Goal: Task Accomplishment & Management: Use online tool/utility

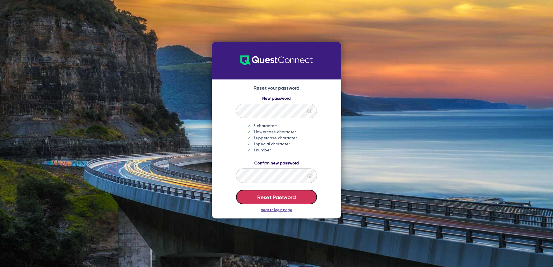
drag, startPoint x: 282, startPoint y: 197, endPoint x: 282, endPoint y: 192, distance: 4.7
click at [282, 197] on button "Reset Password" at bounding box center [276, 197] width 81 height 14
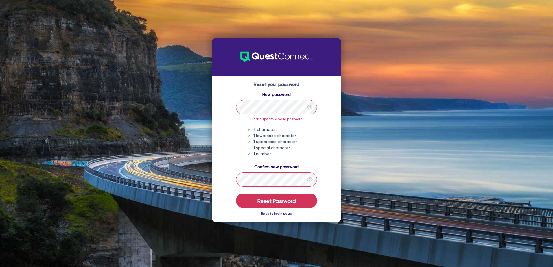
click at [312, 178] on icon "eye" at bounding box center [310, 180] width 6 height 6
click at [311, 108] on icon "eye" at bounding box center [310, 107] width 6 height 6
click at [272, 200] on button "Reset Password" at bounding box center [276, 201] width 81 height 14
click at [284, 206] on button "Reset Password" at bounding box center [276, 201] width 81 height 14
click at [286, 215] on link "Back to login page" at bounding box center [276, 214] width 31 height 4
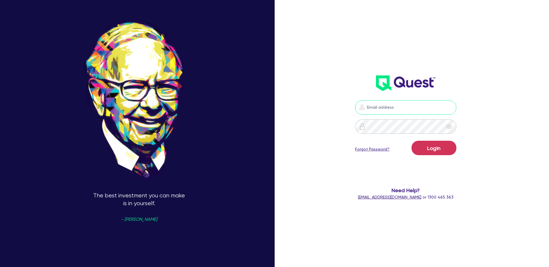
click at [409, 108] on input "email" at bounding box center [405, 107] width 101 height 14
type input "[PERSON_NAME][EMAIL_ADDRESS][DOMAIN_NAME]"
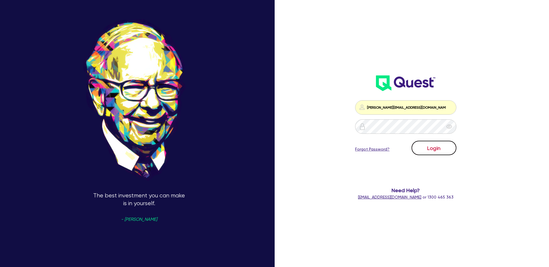
click at [431, 145] on button "Login" at bounding box center [434, 148] width 45 height 14
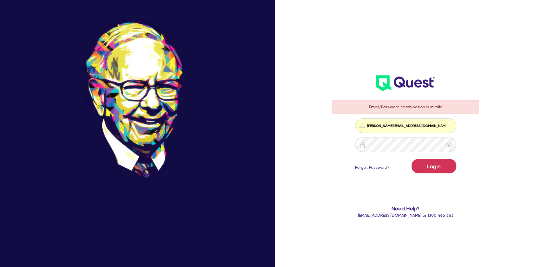
click at [383, 168] on link "Forgot Password?" at bounding box center [372, 168] width 34 height 6
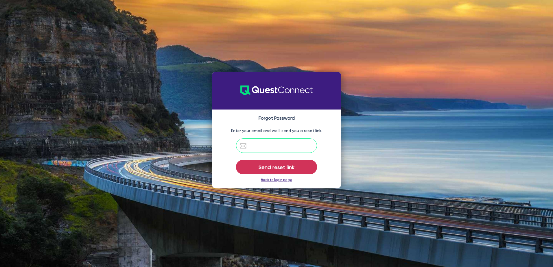
click at [266, 149] on input "email" at bounding box center [276, 146] width 81 height 14
type input "andrew@buyitfinance.com.au"
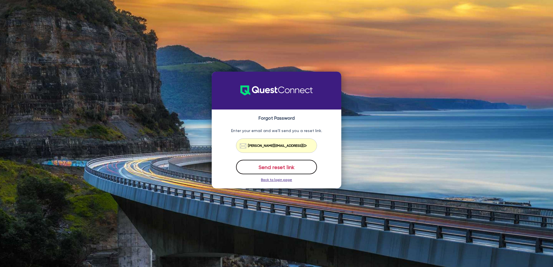
click at [278, 169] on button "Send reset link" at bounding box center [276, 167] width 81 height 14
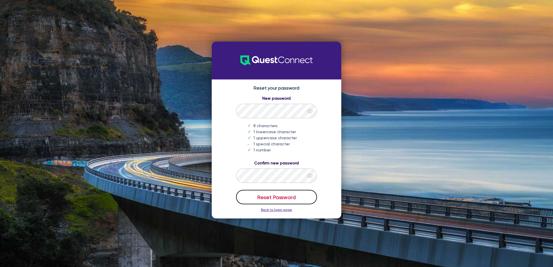
click at [291, 200] on button "Reset Password" at bounding box center [276, 197] width 81 height 14
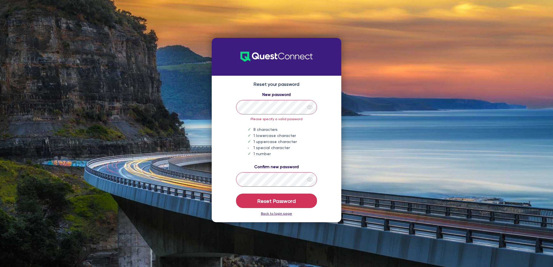
click at [313, 179] on div at bounding box center [310, 180] width 14 height 14
click at [314, 109] on div at bounding box center [310, 107] width 14 height 14
click at [331, 153] on div "New password Please specify a valid password 8 characters 1 lowercase character…" at bounding box center [277, 124] width 118 height 65
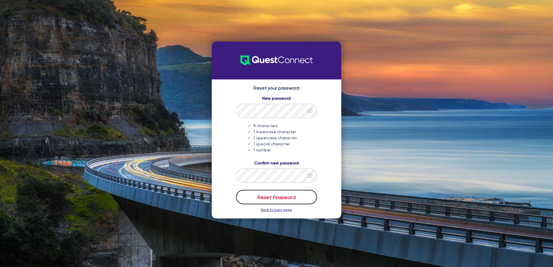
click at [296, 197] on button "Reset Password" at bounding box center [276, 197] width 81 height 14
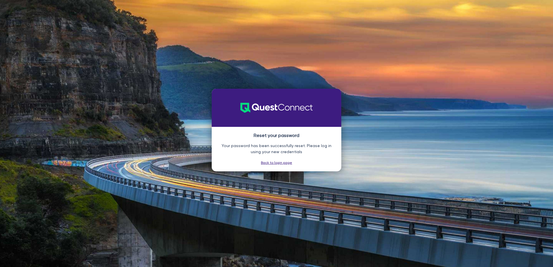
click at [275, 163] on link "Back to login page" at bounding box center [276, 163] width 31 height 4
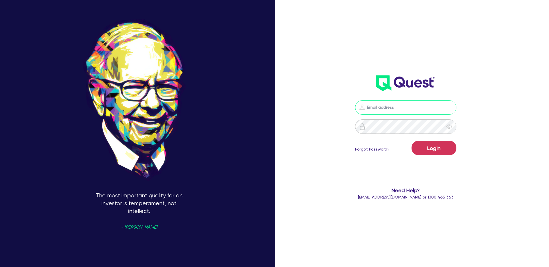
click at [406, 107] on input "email" at bounding box center [405, 107] width 101 height 14
type input "[PERSON_NAME][EMAIL_ADDRESS][DOMAIN_NAME]"
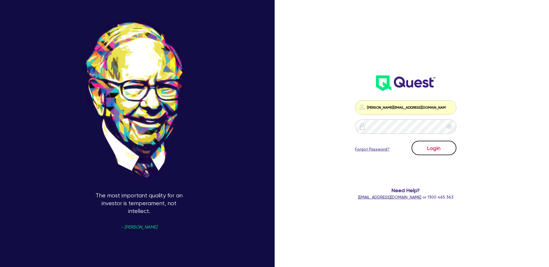
click at [429, 146] on button "Login" at bounding box center [434, 148] width 45 height 14
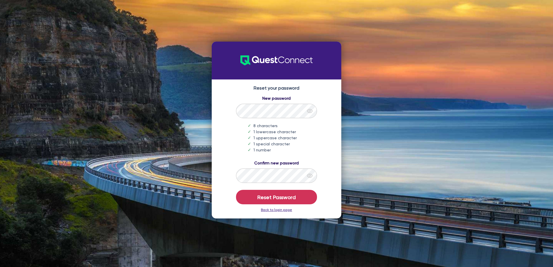
drag, startPoint x: 310, startPoint y: 109, endPoint x: 303, endPoint y: 122, distance: 15.4
click at [310, 109] on icon "eye" at bounding box center [310, 111] width 6 height 6
click at [313, 177] on icon "eye" at bounding box center [310, 176] width 6 height 6
click at [286, 197] on button "Reset Password" at bounding box center [276, 197] width 81 height 14
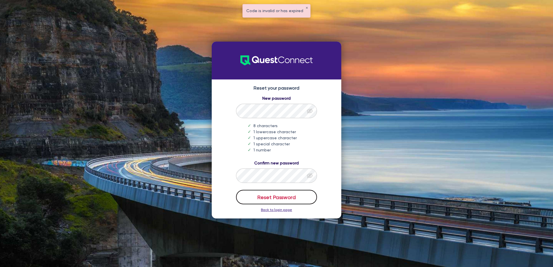
click at [286, 201] on button "Reset Password" at bounding box center [276, 197] width 81 height 14
click at [279, 211] on link "Back to login page" at bounding box center [276, 210] width 31 height 4
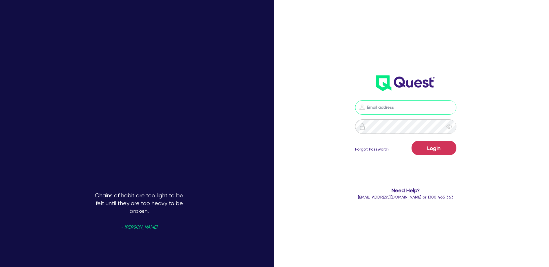
type input "[PERSON_NAME][EMAIL_ADDRESS][DOMAIN_NAME]"
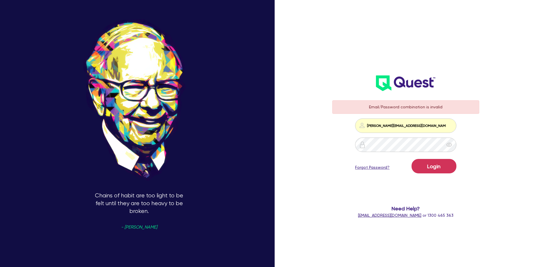
click at [351, 162] on form "Email/Password combination is invalid andrew@buyitfinance.com.au Login Forgot P…" at bounding box center [405, 159] width 147 height 118
drag, startPoint x: 439, startPoint y: 166, endPoint x: 435, endPoint y: 168, distance: 3.9
click at [439, 167] on button "Login" at bounding box center [434, 166] width 45 height 14
click at [375, 168] on link "Forgot Password?" at bounding box center [372, 168] width 34 height 6
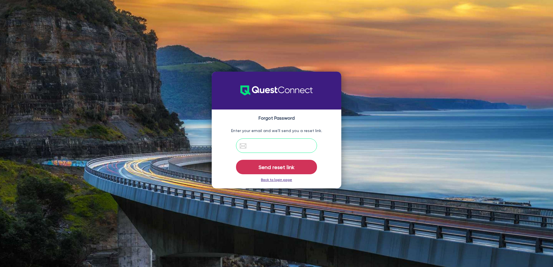
drag, startPoint x: 275, startPoint y: 152, endPoint x: 274, endPoint y: 149, distance: 3.0
click at [274, 151] on input "email" at bounding box center [276, 146] width 81 height 14
type input "andrew@buyitfinance.com.au"
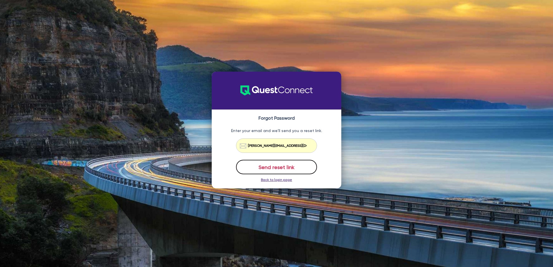
drag, startPoint x: 276, startPoint y: 170, endPoint x: 271, endPoint y: 168, distance: 5.8
click at [276, 169] on button "Send reset link" at bounding box center [276, 167] width 81 height 14
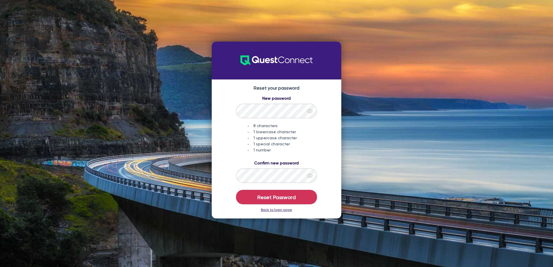
click at [299, 111] on span at bounding box center [299, 111] width 5 height 5
click at [313, 111] on div at bounding box center [310, 111] width 14 height 14
click at [310, 179] on icon "eye" at bounding box center [310, 176] width 6 height 6
click at [299, 196] on button "Reset Password" at bounding box center [276, 197] width 81 height 14
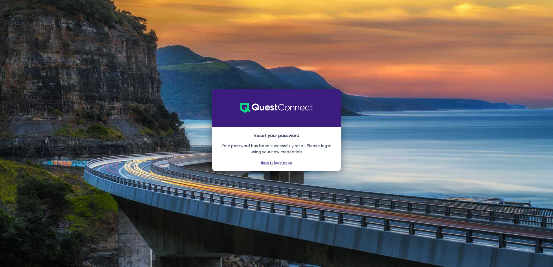
click at [285, 163] on link "Back to login page" at bounding box center [276, 163] width 31 height 4
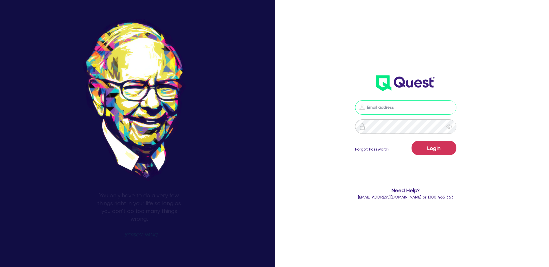
type input "[PERSON_NAME][EMAIL_ADDRESS][DOMAIN_NAME]"
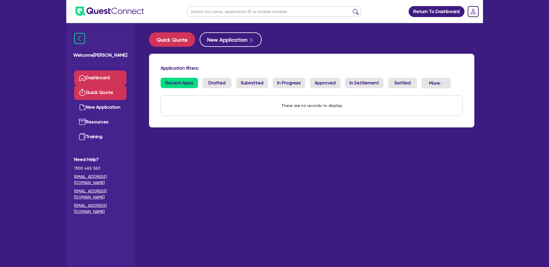
click at [93, 93] on link "Quick Quote" at bounding box center [100, 92] width 52 height 15
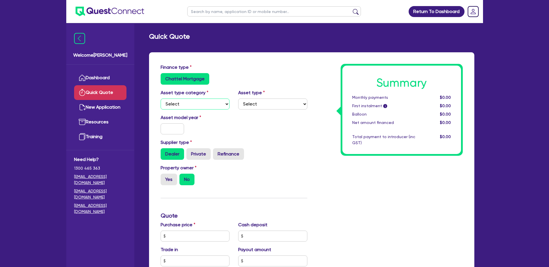
click at [217, 107] on select "Select Cars and light trucks Primary assets Secondary assets Tertiary assets" at bounding box center [195, 104] width 69 height 11
click at [284, 140] on div "Supplier type Dealer Private Refinance" at bounding box center [233, 149] width 155 height 21
drag, startPoint x: 107, startPoint y: 55, endPoint x: 224, endPoint y: 54, distance: 117.2
click at [107, 55] on span "Welcome Andrew" at bounding box center [100, 55] width 54 height 7
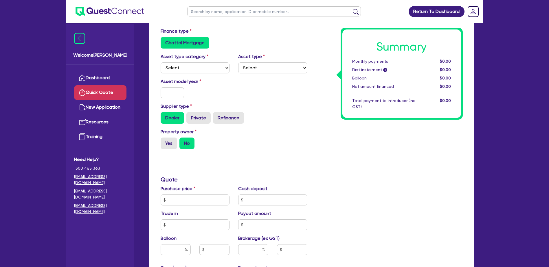
scroll to position [29, 0]
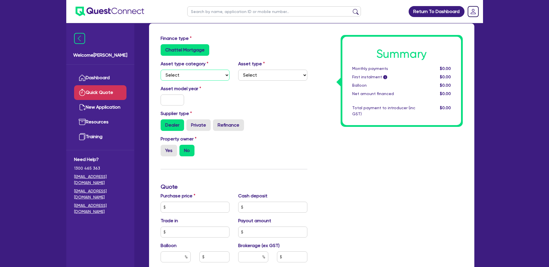
click at [201, 78] on select "Select Cars and light trucks Primary assets Secondary assets Tertiary assets" at bounding box center [195, 75] width 69 height 11
select select "CARS_AND_LIGHT_TRUCKS"
click at [161, 70] on select "Select Cars and light trucks Primary assets Secondary assets Tertiary assets" at bounding box center [195, 75] width 69 height 11
click at [260, 74] on select "Select Passenger vehicles Vans and utes Light trucks up to 4.5 tonne" at bounding box center [272, 75] width 69 height 11
select select "PASSENGER_VEHICLES"
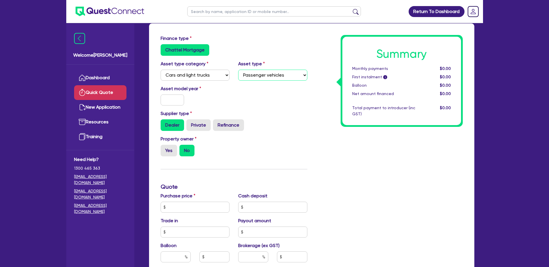
click at [238, 70] on select "Select Passenger vehicles Vans and utes Light trucks up to 4.5 tonne" at bounding box center [272, 75] width 69 height 11
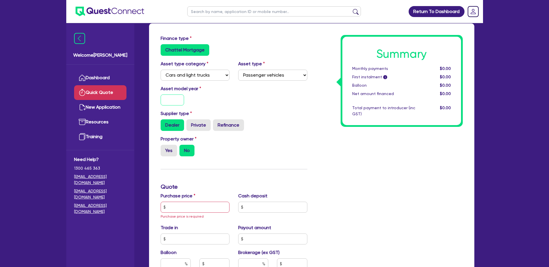
click at [170, 101] on input "text" at bounding box center [173, 100] width 24 height 11
type input "2019"
click at [170, 125] on label "Dealer" at bounding box center [172, 126] width 23 height 12
drag, startPoint x: 170, startPoint y: 125, endPoint x: 187, endPoint y: 151, distance: 30.8
click at [186, 152] on label "No" at bounding box center [186, 151] width 15 height 12
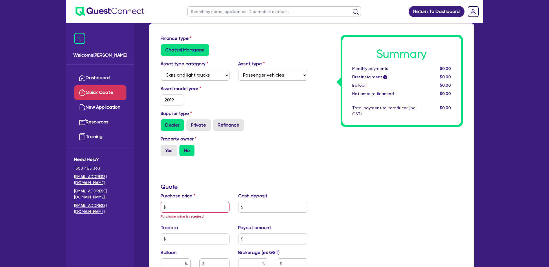
click at [183, 149] on input "No" at bounding box center [181, 147] width 4 height 4
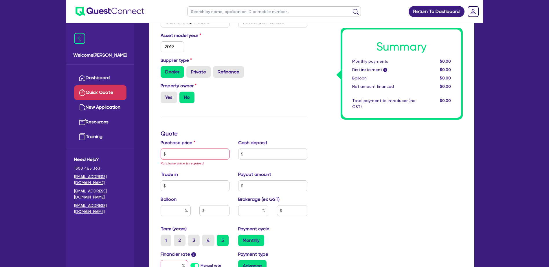
scroll to position [87, 0]
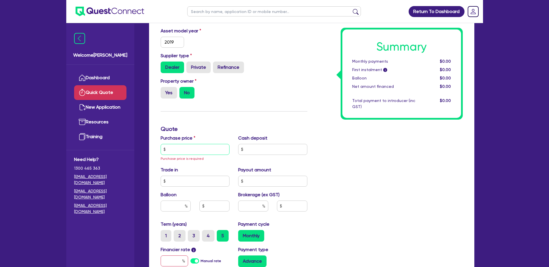
click at [196, 151] on input "text" at bounding box center [195, 149] width 69 height 11
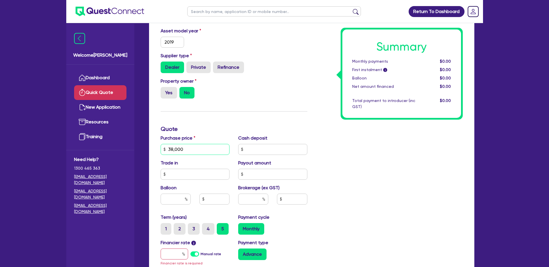
type input "38,000"
drag, startPoint x: 273, startPoint y: 122, endPoint x: 261, endPoint y: 135, distance: 17.6
click at [273, 123] on div "Finance type Chattel Mortgage Asset type category Select Cars and light trucks …" at bounding box center [233, 149] width 155 height 345
click at [258, 151] on input "text" at bounding box center [272, 149] width 69 height 11
type input "10,000"
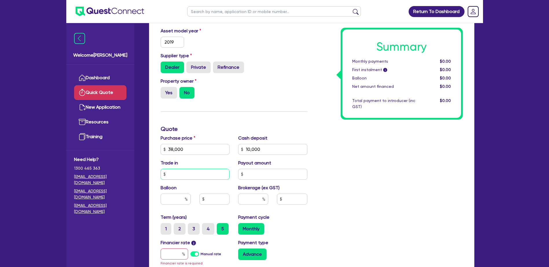
drag, startPoint x: 186, startPoint y: 179, endPoint x: 189, endPoint y: 174, distance: 6.1
click at [186, 179] on input "text" at bounding box center [195, 174] width 69 height 11
type input "6,000"
click at [390, 172] on div "Summary Monthly payments $0.00 First instalment i $0.00 Balloon $0.00 Net amoun…" at bounding box center [389, 149] width 155 height 345
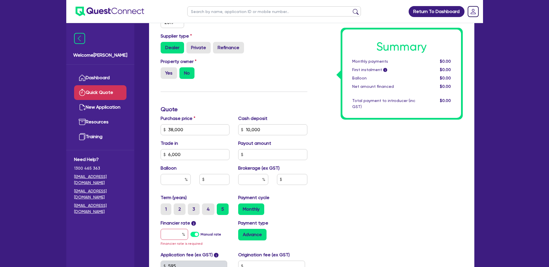
scroll to position [116, 0]
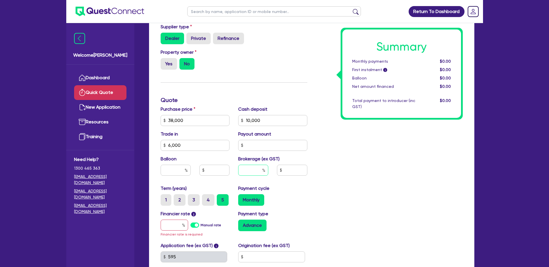
click at [253, 169] on input "text" at bounding box center [253, 170] width 30 height 11
type input "2"
drag, startPoint x: 322, startPoint y: 179, endPoint x: 324, endPoint y: 184, distance: 4.6
click at [323, 180] on div "Summary Monthly payments $0.00 First instalment i $0.00 Balloon $0.00 Net amoun…" at bounding box center [389, 120] width 155 height 345
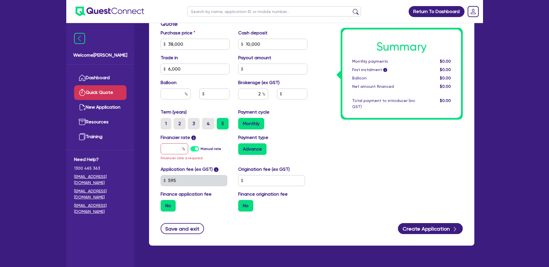
scroll to position [203, 0]
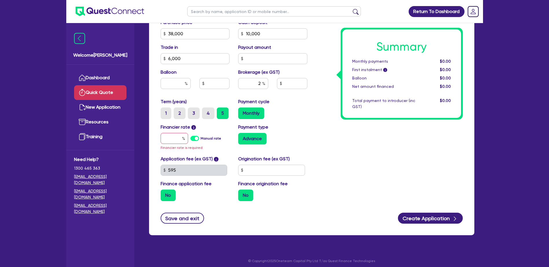
click at [222, 114] on label "5" at bounding box center [223, 114] width 12 height 12
click at [221, 111] on input "5" at bounding box center [219, 110] width 4 height 4
click at [259, 113] on label "Monthly" at bounding box center [251, 114] width 26 height 12
click at [242, 111] on input "Monthly" at bounding box center [240, 110] width 4 height 4
click at [173, 142] on input "text" at bounding box center [174, 138] width 27 height 11
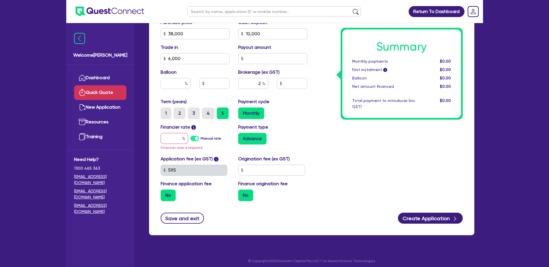
click at [201, 138] on label "Manual rate" at bounding box center [211, 138] width 21 height 5
click at [0, 0] on input "Manual rate" at bounding box center [0, 0] width 0 height 0
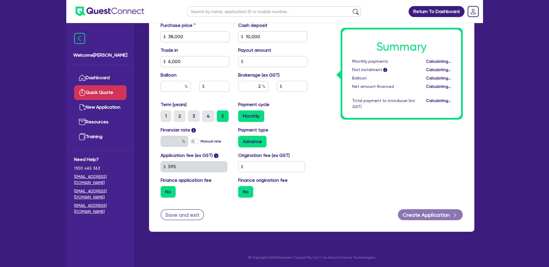
type input "440"
type input "17"
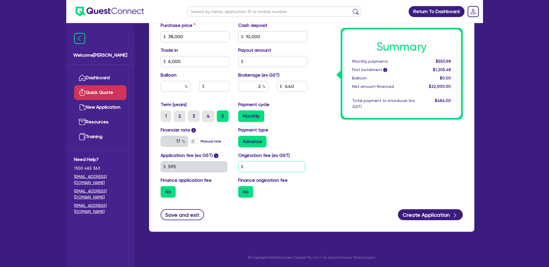
click at [250, 167] on input "text" at bounding box center [271, 167] width 67 height 11
type input "990"
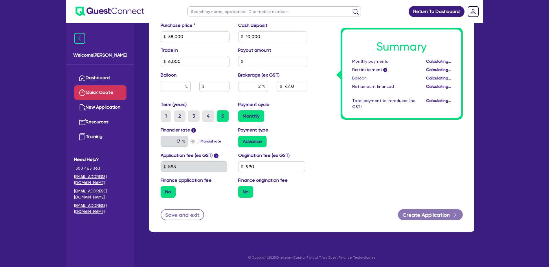
click at [373, 173] on div "Summary Monthly payments Calculating... First instalment i Calculating... Ballo…" at bounding box center [389, 33] width 155 height 338
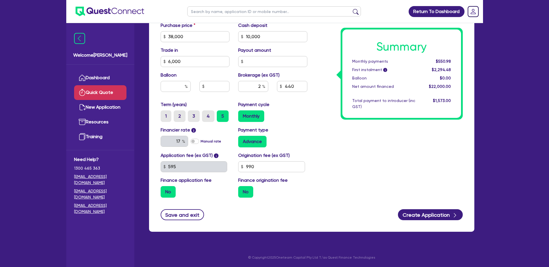
click at [172, 192] on label "No" at bounding box center [168, 192] width 15 height 12
click at [164, 190] on input "No" at bounding box center [163, 188] width 4 height 4
click at [168, 194] on label "No" at bounding box center [168, 192] width 15 height 12
click at [164, 190] on input "No" at bounding box center [163, 188] width 4 height 4
click at [167, 193] on label "No" at bounding box center [168, 192] width 15 height 12
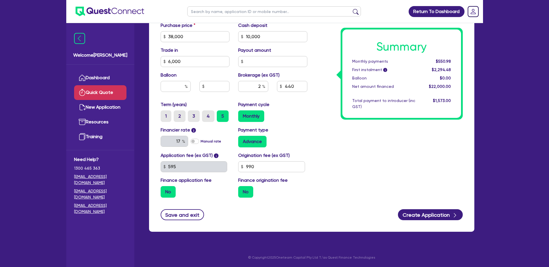
click at [164, 190] on input "No" at bounding box center [163, 188] width 4 height 4
click at [244, 192] on label "No" at bounding box center [245, 192] width 15 height 12
click at [242, 190] on input "No" at bounding box center [240, 188] width 4 height 4
drag, startPoint x: 245, startPoint y: 196, endPoint x: 247, endPoint y: 192, distance: 4.5
click at [246, 194] on label "No" at bounding box center [245, 192] width 15 height 12
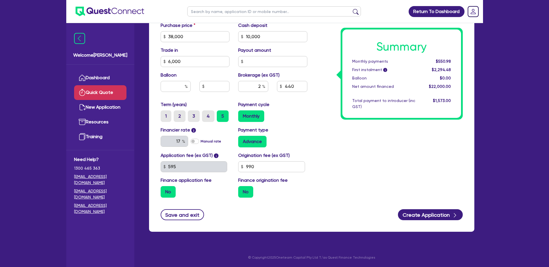
click at [242, 190] on input "No" at bounding box center [240, 188] width 4 height 4
drag, startPoint x: 247, startPoint y: 192, endPoint x: 247, endPoint y: 188, distance: 4.1
click at [247, 192] on label "No" at bounding box center [245, 192] width 15 height 12
click at [242, 190] on input "No" at bounding box center [240, 188] width 4 height 4
click at [254, 115] on label "Monthly" at bounding box center [251, 117] width 26 height 12
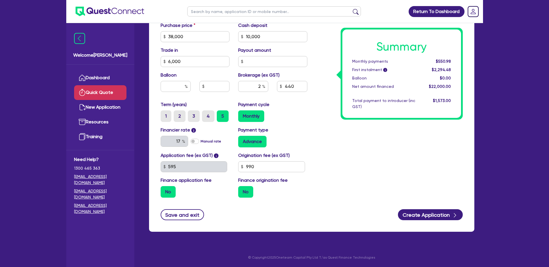
click at [242, 114] on input "Monthly" at bounding box center [240, 113] width 4 height 4
click at [252, 142] on label "Advance" at bounding box center [252, 142] width 28 height 12
click at [242, 140] on input "Advance" at bounding box center [240, 138] width 4 height 4
click at [261, 85] on input "2" at bounding box center [253, 86] width 30 height 11
type input "4"
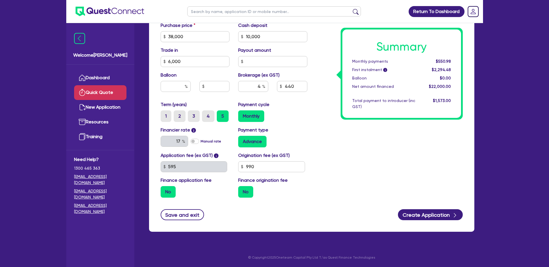
type input "880"
click at [296, 116] on div "Monthly" at bounding box center [272, 117] width 69 height 12
click at [201, 140] on label "Manual rate" at bounding box center [211, 141] width 21 height 5
click at [0, 0] on input "Manual rate" at bounding box center [0, 0] width 0 height 0
click at [175, 143] on input "text" at bounding box center [174, 141] width 27 height 11
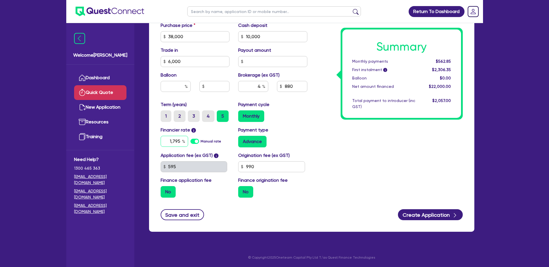
click at [173, 140] on input "1,795" at bounding box center [174, 141] width 27 height 11
type input "1"
type input "17.95"
click at [316, 140] on div "Summary Monthly payments $562.85 First instalment i $2,306.35 Balloon $0.00 Net…" at bounding box center [389, 33] width 155 height 338
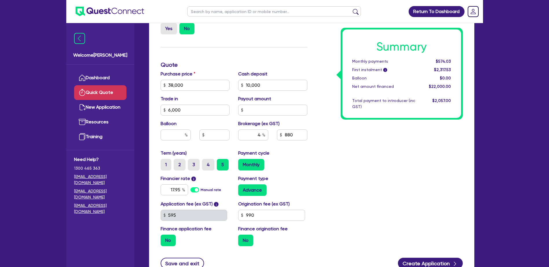
scroll to position [142, 0]
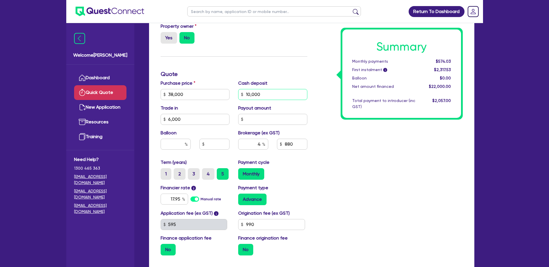
drag, startPoint x: 264, startPoint y: 91, endPoint x: 228, endPoint y: 92, distance: 36.5
click at [228, 94] on div "Purchase price 38,000 Cash deposit 10,000 Trade in 6,000 Payout amount Balloon …" at bounding box center [233, 119] width 155 height 79
click at [251, 65] on div "Finance type Chattel Mortgage Asset type category Select Cars and light trucks …" at bounding box center [233, 91] width 155 height 338
type input "1,280"
click at [251, 93] on input "text" at bounding box center [272, 94] width 69 height 11
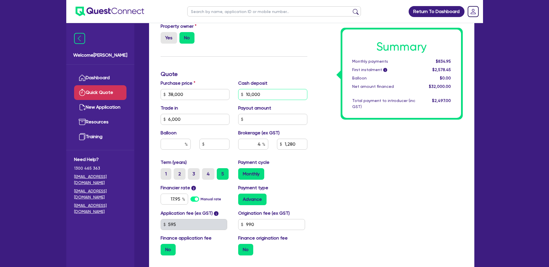
type input "10,000"
type input "880"
click at [191, 120] on input "6,000" at bounding box center [195, 119] width 69 height 11
type input "6"
click at [263, 67] on div "Finance type Chattel Mortgage Asset type category Select Cars and light trucks …" at bounding box center [233, 91] width 155 height 338
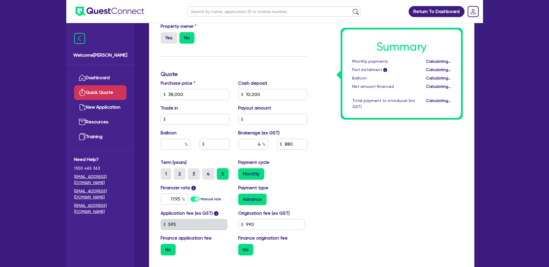
type input "1,120"
click at [180, 123] on input "text" at bounding box center [195, 119] width 69 height 11
type input "6,000"
drag, startPoint x: 421, startPoint y: 189, endPoint x: 420, endPoint y: 186, distance: 3.2
click at [421, 188] on div "Summary Monthly payments $730.58 First instalment i $2,474.08 Balloon $0.00 Net…" at bounding box center [389, 91] width 155 height 338
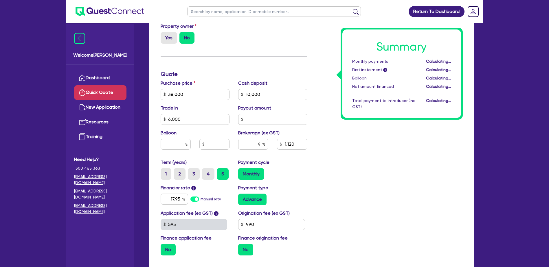
type input "880"
drag, startPoint x: 266, startPoint y: 93, endPoint x: 246, endPoint y: 94, distance: 20.0
click at [246, 94] on input "10,000" at bounding box center [272, 94] width 69 height 11
click at [289, 73] on h3 "Quote" at bounding box center [234, 74] width 147 height 7
type input "1,280"
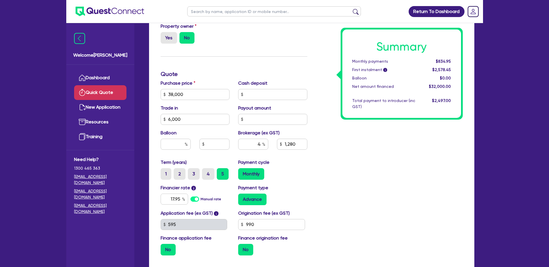
drag, startPoint x: 453, startPoint y: 177, endPoint x: 448, endPoint y: 175, distance: 5.8
click at [452, 177] on div "Summary Monthly payments $834.95 First instalment i $2,578.45 Balloon $0.00 Net…" at bounding box center [389, 91] width 155 height 338
click at [384, 70] on span "i" at bounding box center [385, 70] width 4 height 4
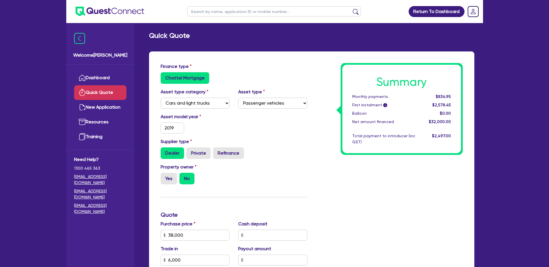
scroll to position [0, 0]
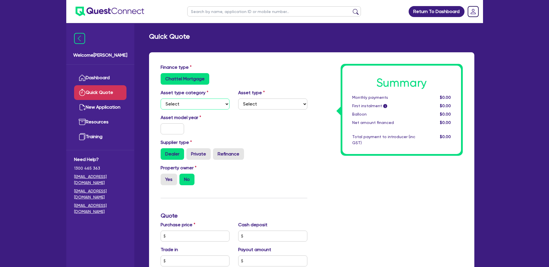
drag, startPoint x: 215, startPoint y: 99, endPoint x: 203, endPoint y: 105, distance: 13.7
click at [215, 99] on select "Select Cars and light trucks Primary assets Secondary assets Tertiary assets" at bounding box center [195, 104] width 69 height 11
select select "CARS_AND_LIGHT_TRUCKS"
click at [161, 99] on select "Select Cars and light trucks Primary assets Secondary assets Tertiary assets" at bounding box center [195, 104] width 69 height 11
click at [269, 103] on select "Select Passenger vehicles Vans and utes Light trucks up to 4.5 tonne" at bounding box center [272, 104] width 69 height 11
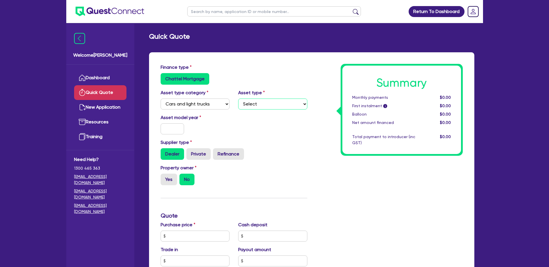
select select "PASSENGER_VEHICLES"
click at [238, 99] on select "Select Passenger vehicles Vans and utes Light trucks up to 4.5 tonne" at bounding box center [272, 104] width 69 height 11
click at [164, 127] on input "text" at bounding box center [173, 129] width 24 height 11
type input "2019"
click at [235, 131] on div "Asset model year [DATE]" at bounding box center [233, 126] width 155 height 25
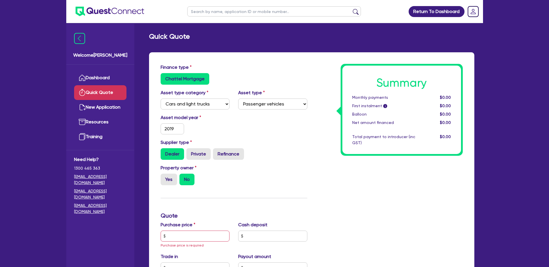
drag, startPoint x: 167, startPoint y: 154, endPoint x: 163, endPoint y: 173, distance: 19.9
click at [167, 154] on label "Dealer" at bounding box center [172, 154] width 23 height 12
click at [164, 152] on input "Dealer" at bounding box center [163, 150] width 4 height 4
click at [188, 181] on label "No" at bounding box center [186, 180] width 15 height 12
click at [183, 178] on input "No" at bounding box center [181, 176] width 4 height 4
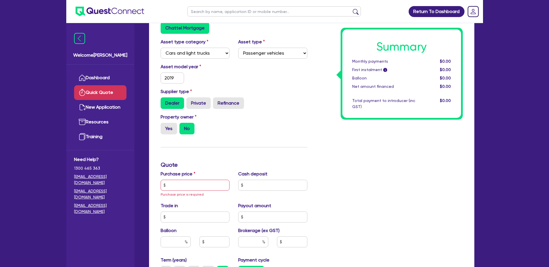
scroll to position [58, 0]
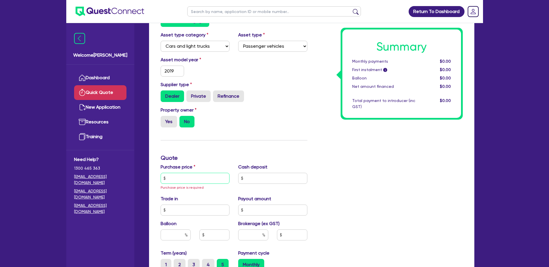
click at [175, 179] on input "text" at bounding box center [195, 178] width 69 height 11
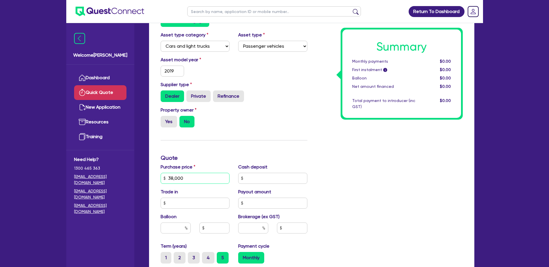
type input "38,000"
click at [286, 122] on div "Property owner Yes No" at bounding box center [233, 119] width 155 height 25
click at [248, 177] on input "text" at bounding box center [272, 178] width 69 height 11
click at [186, 202] on input "text" at bounding box center [195, 203] width 69 height 11
type input "6,000"
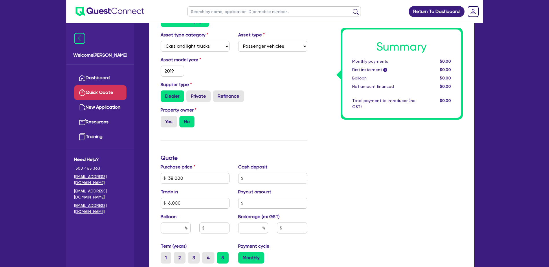
drag, startPoint x: 339, startPoint y: 183, endPoint x: 344, endPoint y: 188, distance: 6.8
click at [340, 184] on div "Summary Monthly payments $0.00 First instalment i $0.00 Balloon $0.00 Net amoun…" at bounding box center [389, 178] width 155 height 345
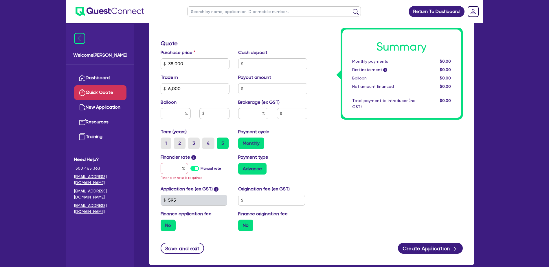
scroll to position [174, 0]
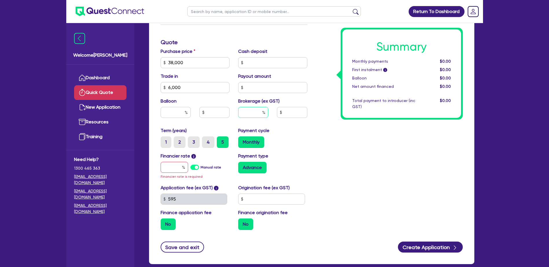
click at [250, 114] on input "text" at bounding box center [253, 112] width 30 height 11
type input "4"
click at [323, 134] on div "Summary Monthly payments $0.00 First instalment i $0.00 Balloon $0.00 Net amoun…" at bounding box center [389, 62] width 155 height 345
click at [163, 168] on input "text" at bounding box center [174, 167] width 27 height 11
type input "1"
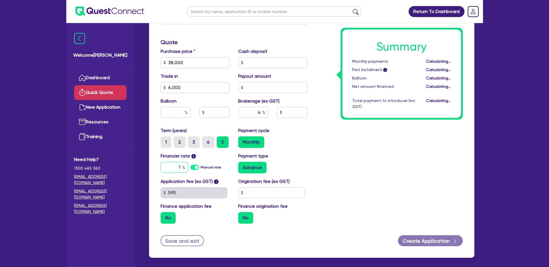
type input "1,280"
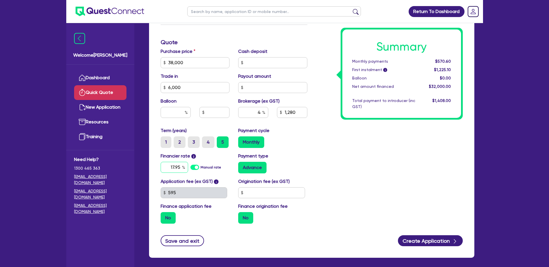
type input "17.95"
type input "1,280"
click at [338, 164] on div "Summary Monthly payments $570.60 First instalment i $1,225.10 Balloon $0.00 Net…" at bounding box center [389, 59] width 155 height 338
click at [254, 193] on input "text" at bounding box center [271, 193] width 67 height 11
type input "990"
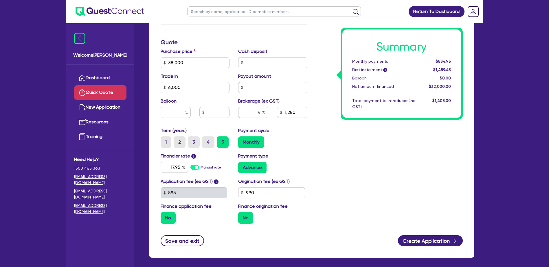
click at [323, 173] on div "Summary Monthly payments $834.95 First instalment i $1,489.45 Balloon $0.00 Net…" at bounding box center [389, 59] width 155 height 338
type input "1,280"
click at [168, 220] on label "No" at bounding box center [168, 218] width 15 height 12
click at [164, 216] on input "No" at bounding box center [163, 214] width 4 height 4
click at [246, 221] on label "No" at bounding box center [245, 218] width 15 height 12
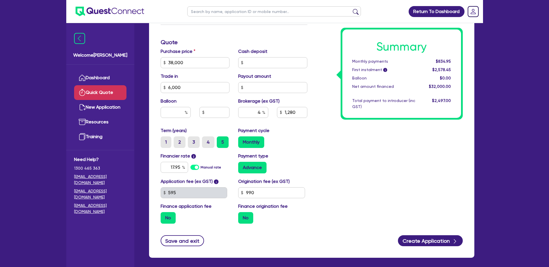
click at [242, 216] on input "No" at bounding box center [240, 214] width 4 height 4
drag, startPoint x: 185, startPoint y: 91, endPoint x: 131, endPoint y: 82, distance: 54.5
click at [131, 82] on div "Welcome [PERSON_NAME] Quick Quote New Application Resources Training Need Help?…" at bounding box center [274, 59] width 417 height 467
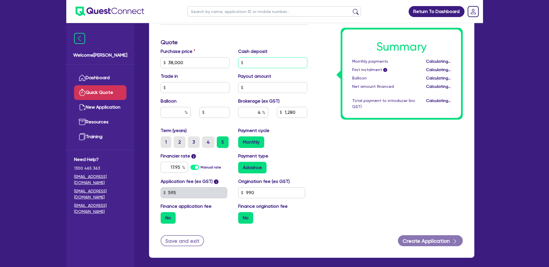
type input "1,520"
click at [253, 63] on input "text" at bounding box center [272, 62] width 69 height 11
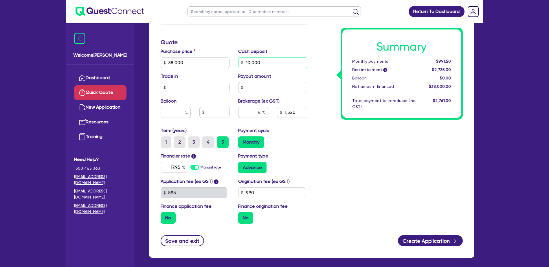
type input "10,000"
click at [315, 56] on div "Summary Monthly payments $991.50 First instalment i $2,735.00 Balloon $0.00 Net…" at bounding box center [389, 59] width 155 height 338
type input "1,120"
click at [179, 88] on input "text" at bounding box center [195, 87] width 69 height 11
type input "6,000"
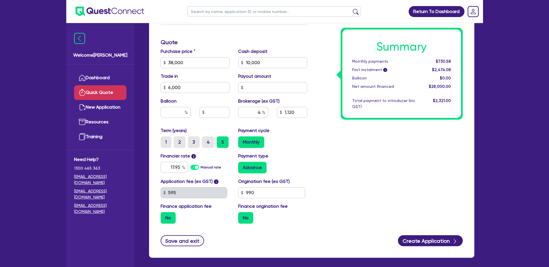
click at [313, 37] on div "Summary Monthly payments $730.58 First instalment i $2,474.08 Balloon $0.00 Net…" at bounding box center [389, 59] width 155 height 338
type input "880"
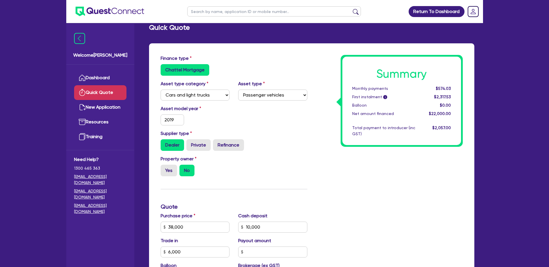
scroll to position [0, 0]
